Goal: Navigation & Orientation: Find specific page/section

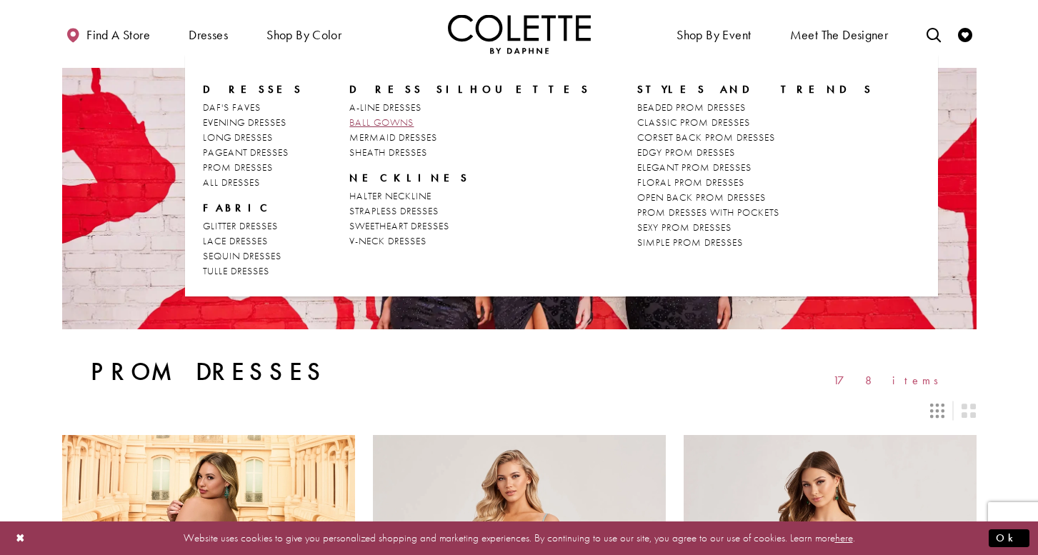
click at [360, 119] on span "BALL GOWNS" at bounding box center [381, 122] width 64 height 13
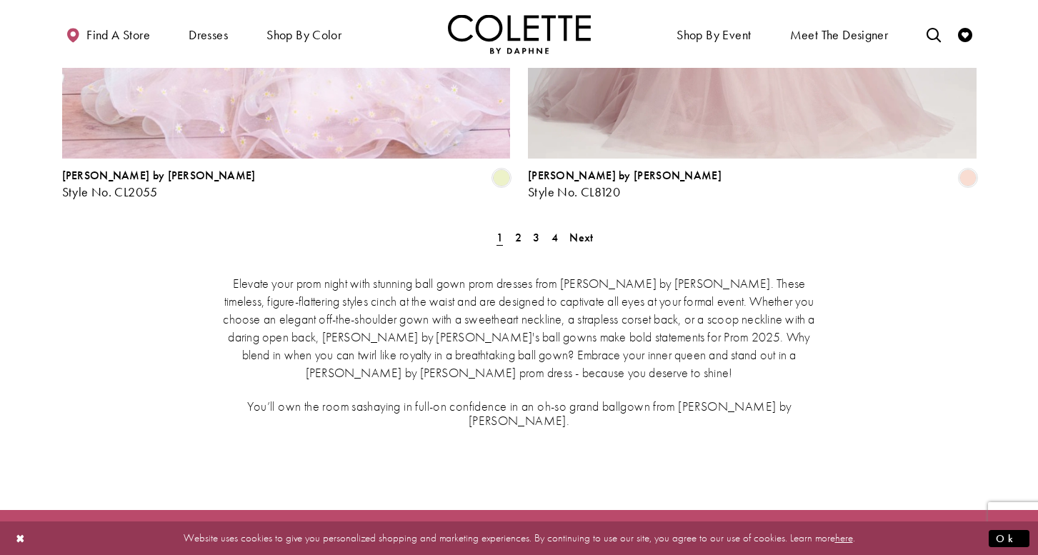
scroll to position [2690, 0]
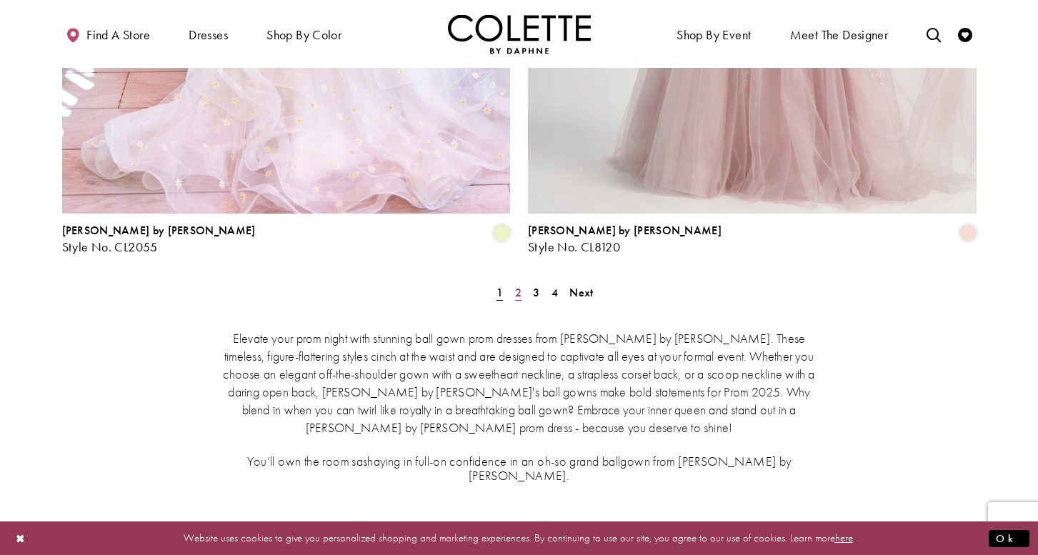
click at [516, 285] on span "2" at bounding box center [518, 292] width 6 height 15
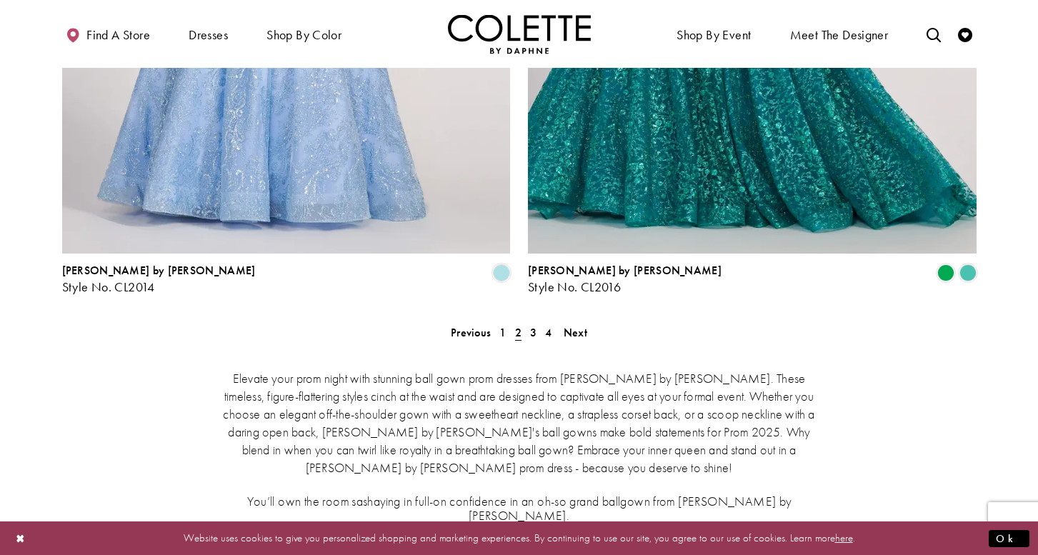
scroll to position [2654, 0]
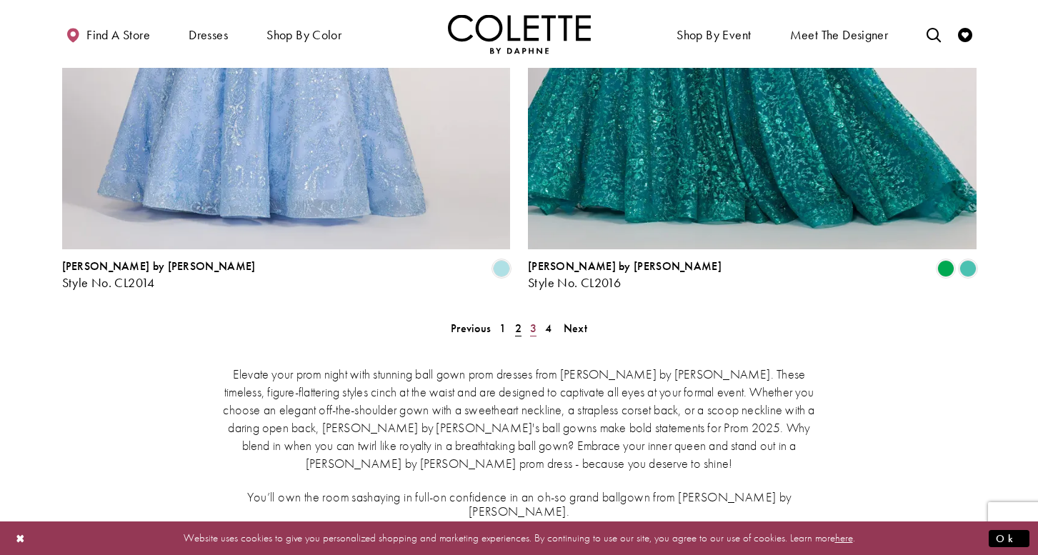
click at [530, 321] on span "3" at bounding box center [533, 328] width 6 height 15
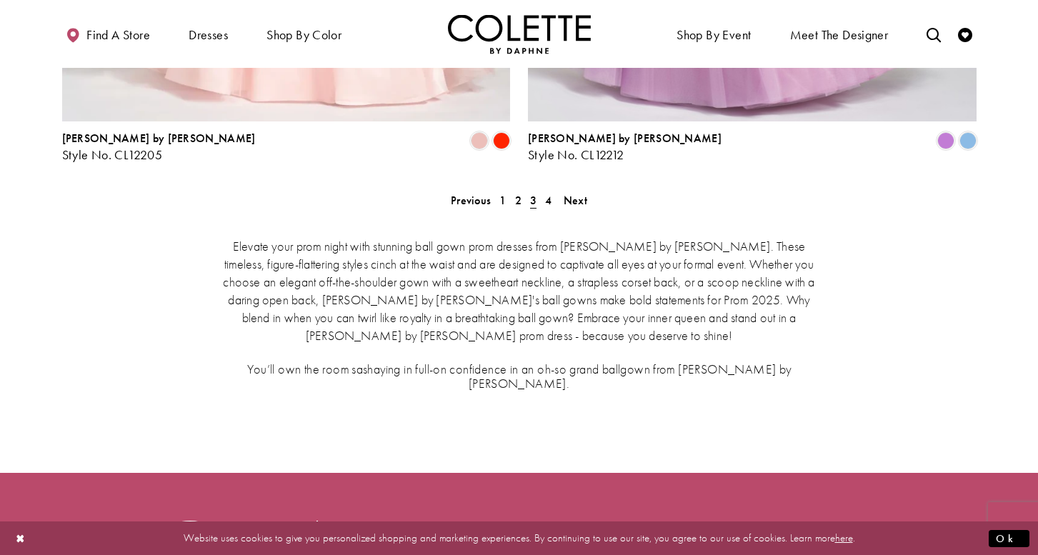
scroll to position [2798, 0]
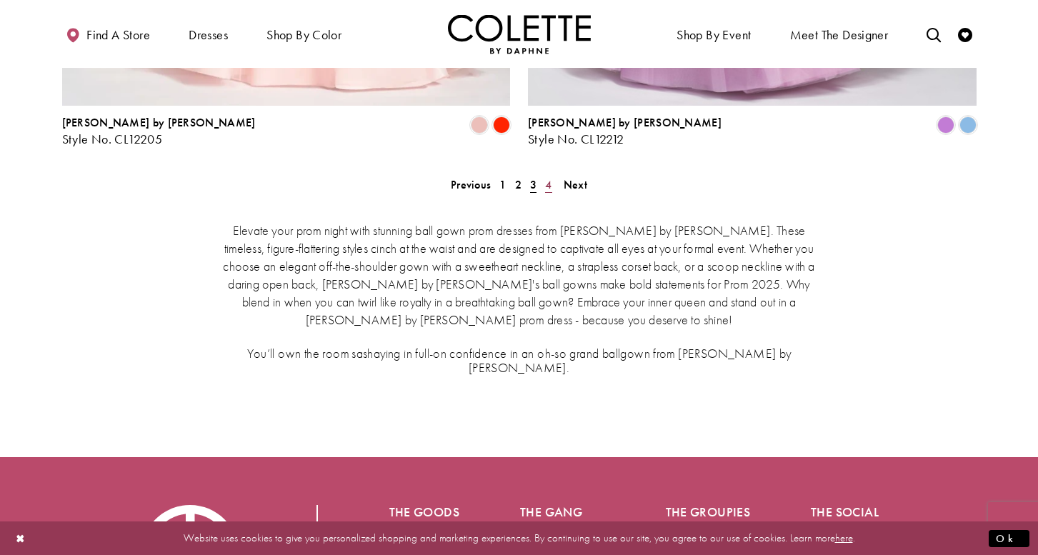
click at [547, 177] on span "4" at bounding box center [548, 184] width 6 height 15
